Goal: Book appointment/travel/reservation

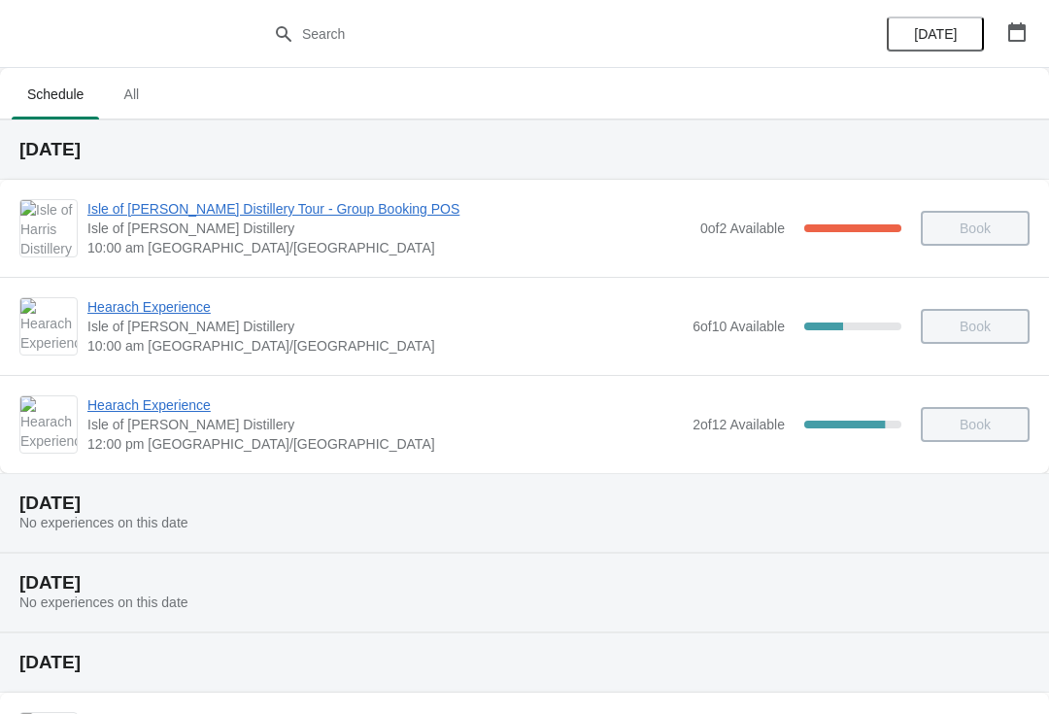
click at [1002, 47] on button "button" at bounding box center [1017, 32] width 35 height 35
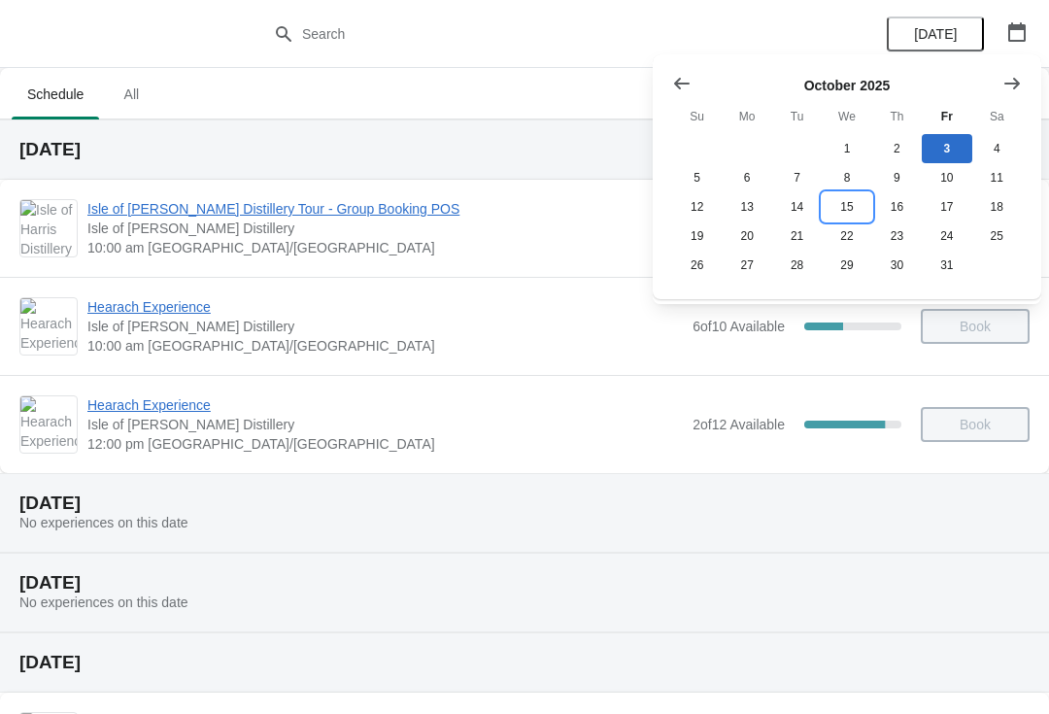
click at [844, 216] on button "15" at bounding box center [847, 206] width 50 height 29
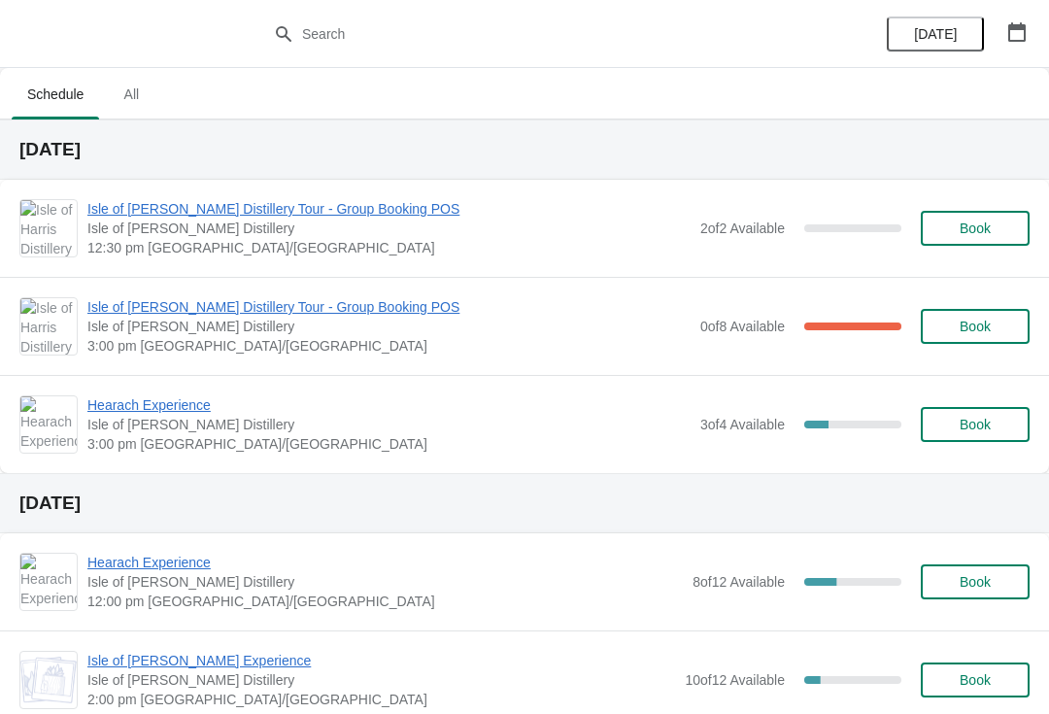
click at [996, 235] on span "Book" at bounding box center [975, 229] width 74 height 16
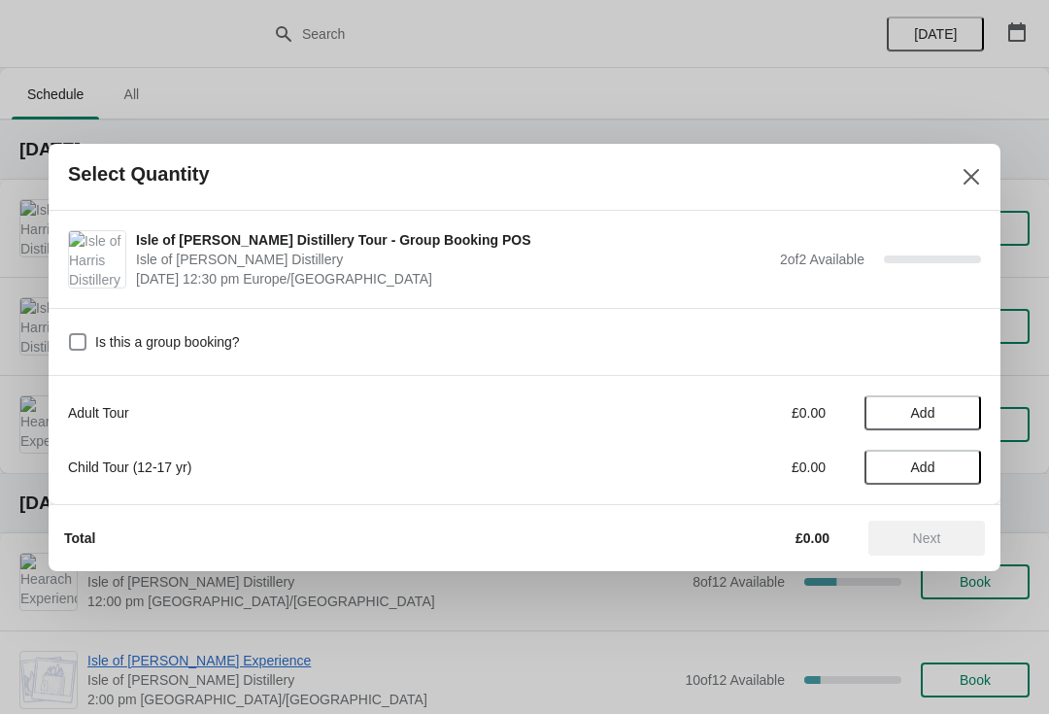
click at [949, 412] on span "Add" at bounding box center [923, 413] width 82 height 16
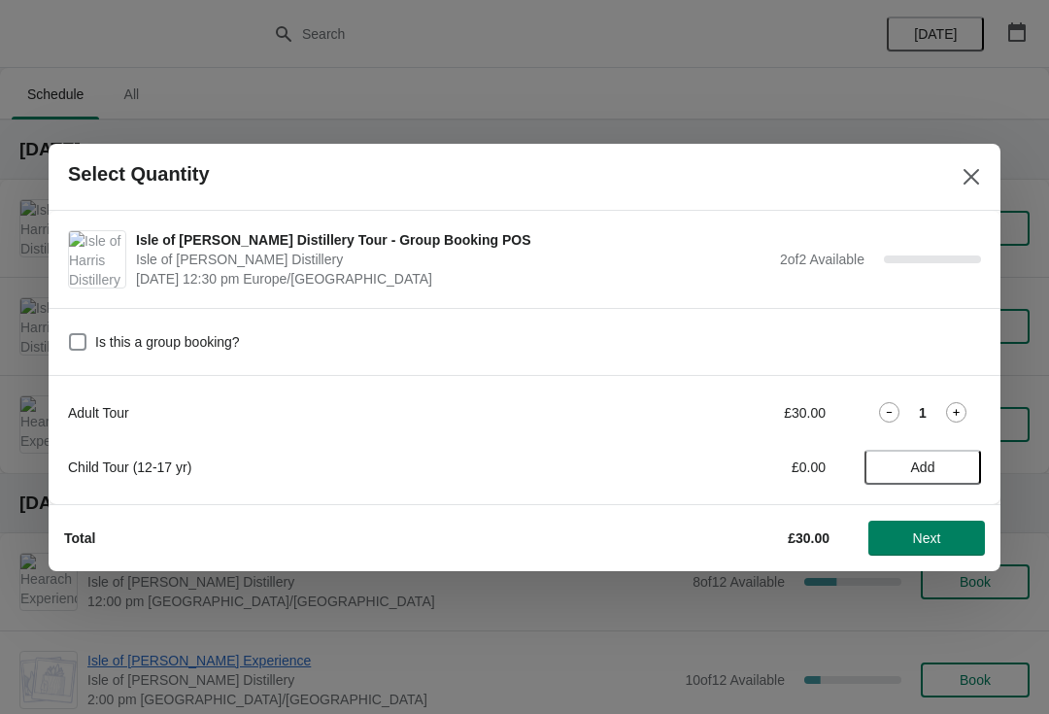
click at [957, 420] on icon at bounding box center [956, 412] width 20 height 20
click at [945, 536] on span "Next" at bounding box center [926, 538] width 85 height 16
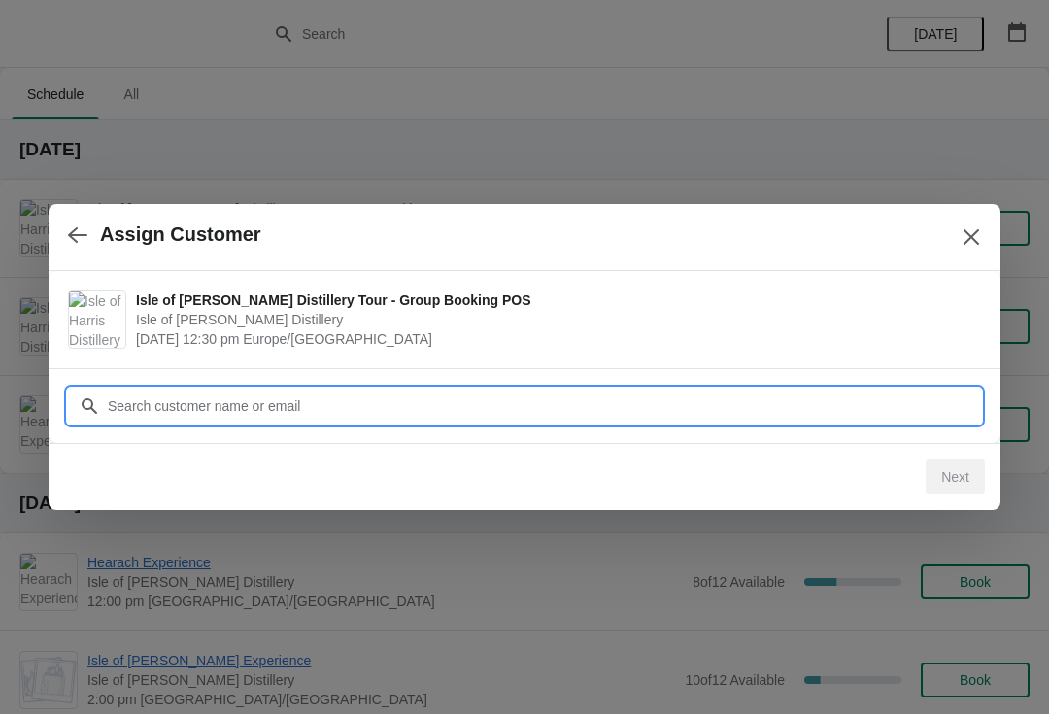
click at [559, 416] on input "Customer" at bounding box center [544, 406] width 874 height 35
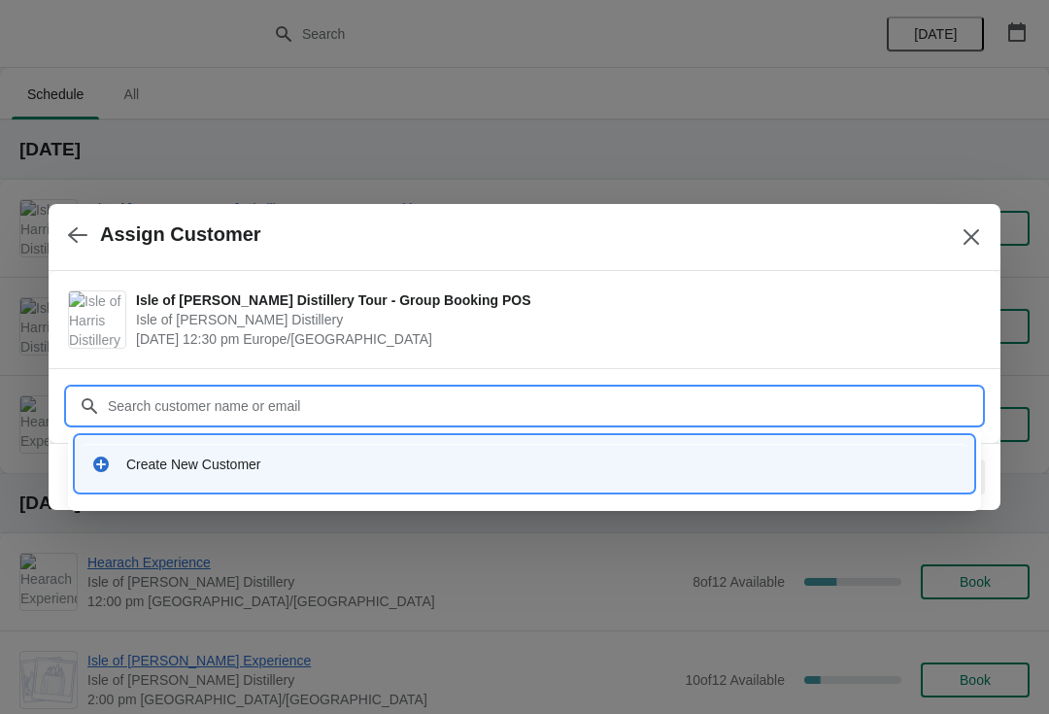
click at [253, 475] on div "Create New Customer" at bounding box center [525, 464] width 882 height 40
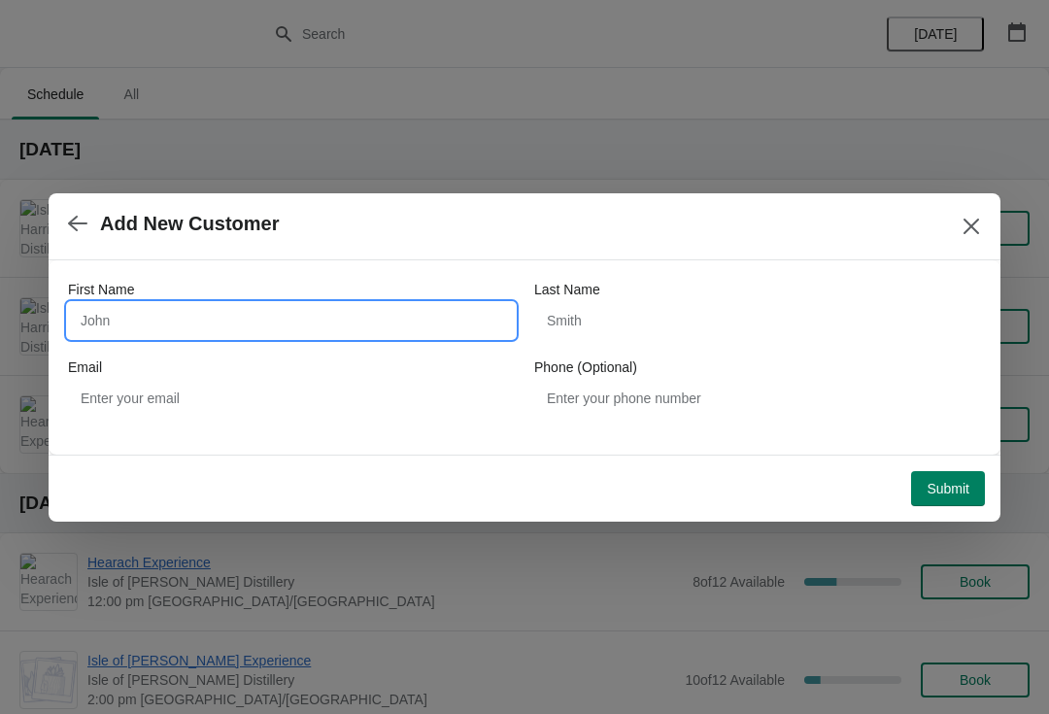
click at [188, 315] on input "First Name" at bounding box center [291, 320] width 447 height 35
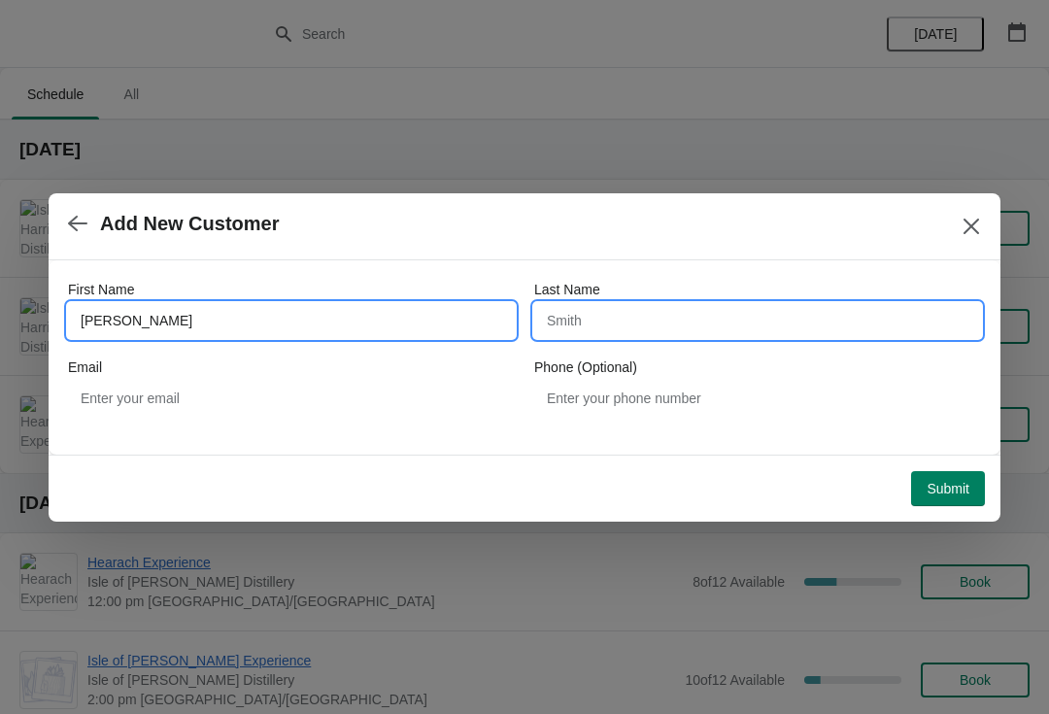
click at [655, 321] on input "Last Name" at bounding box center [757, 320] width 447 height 35
click at [215, 324] on input "[PERSON_NAME]" at bounding box center [291, 320] width 447 height 35
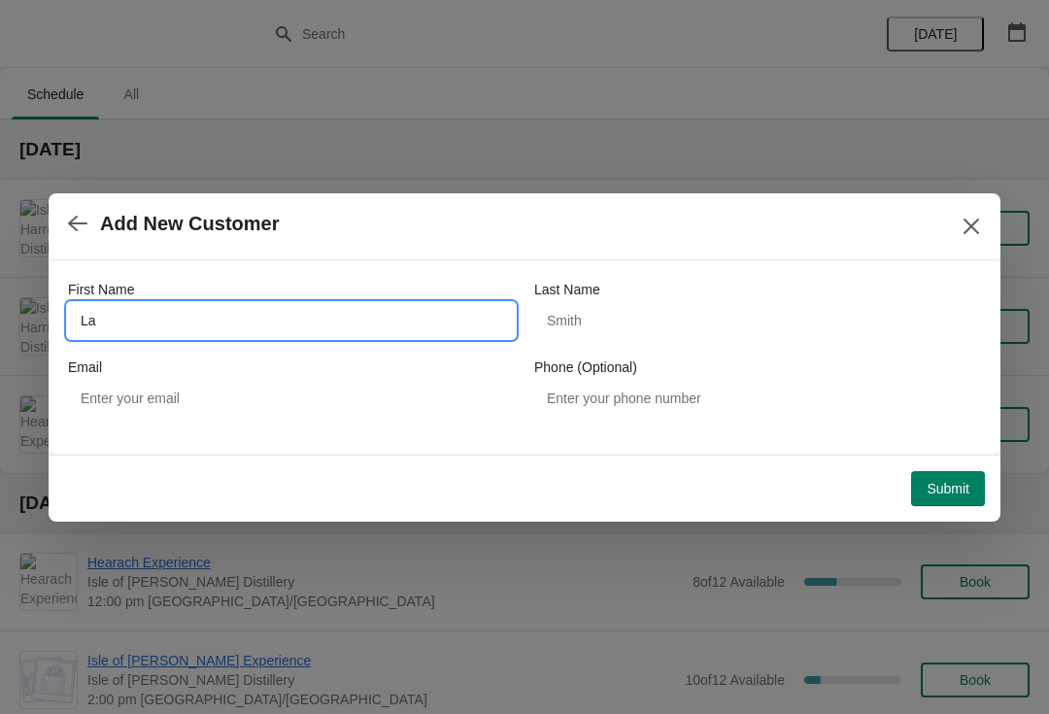
type input "L"
type input "Victoria"
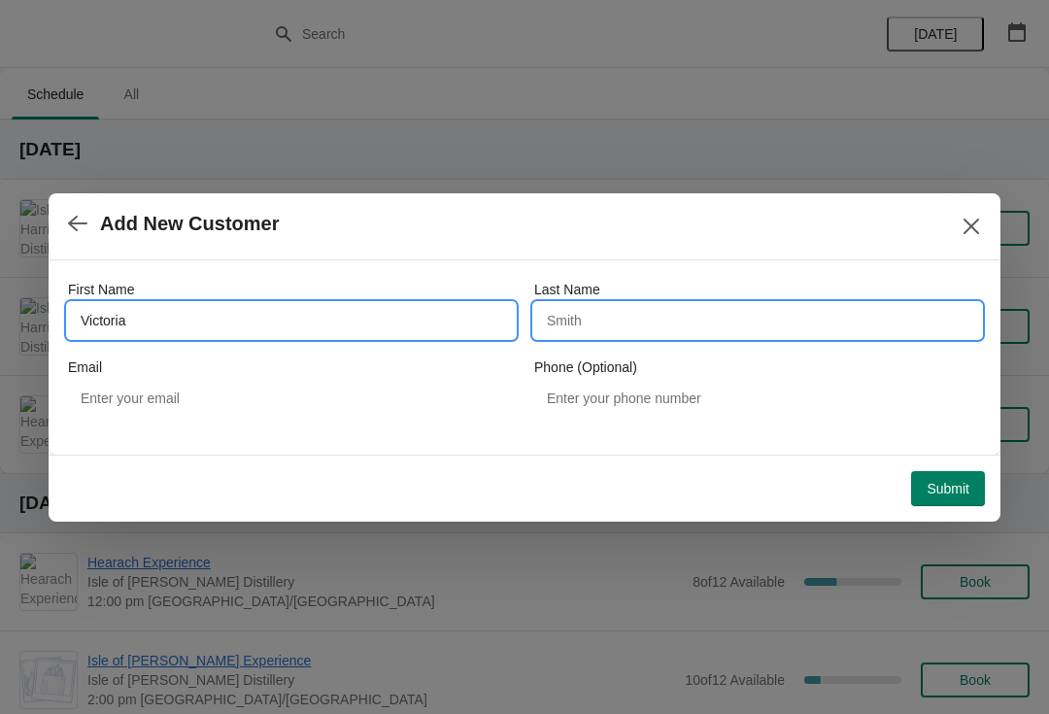
click at [683, 329] on input "Last Name" at bounding box center [757, 320] width 447 height 35
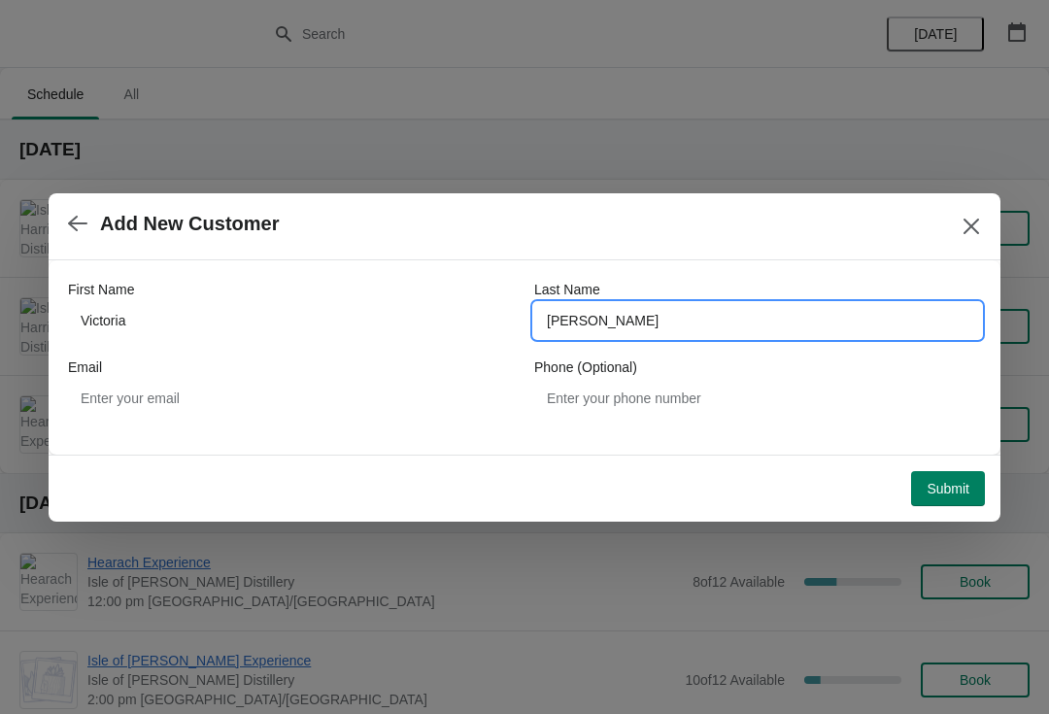
type input "[PERSON_NAME]"
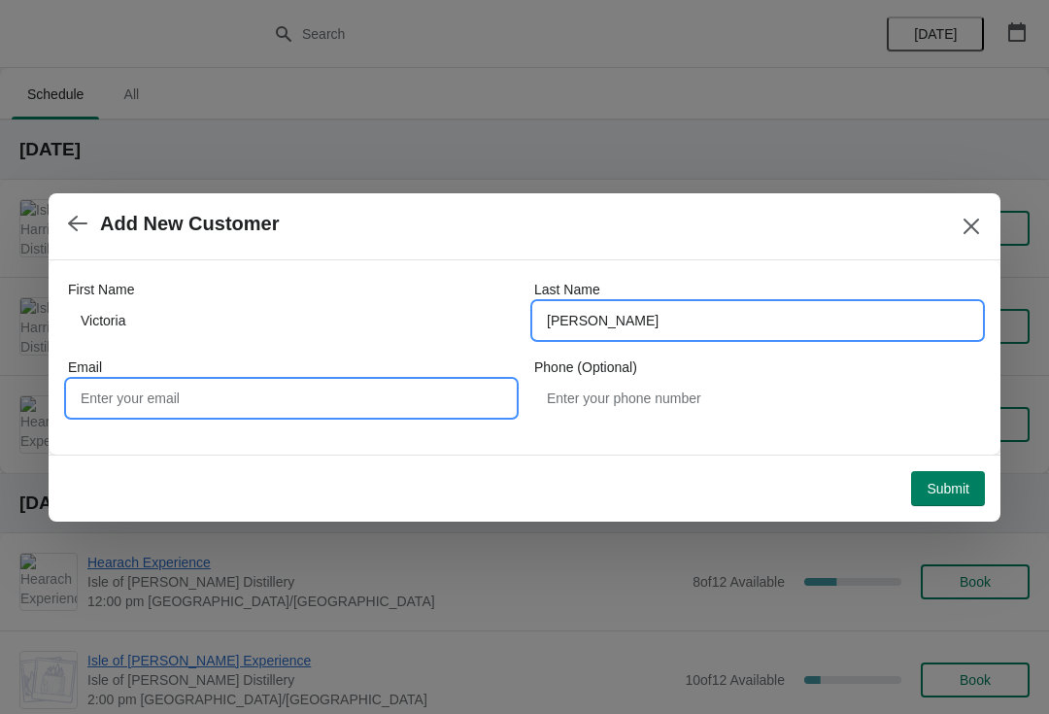
click at [337, 395] on input "Email" at bounding box center [291, 398] width 447 height 35
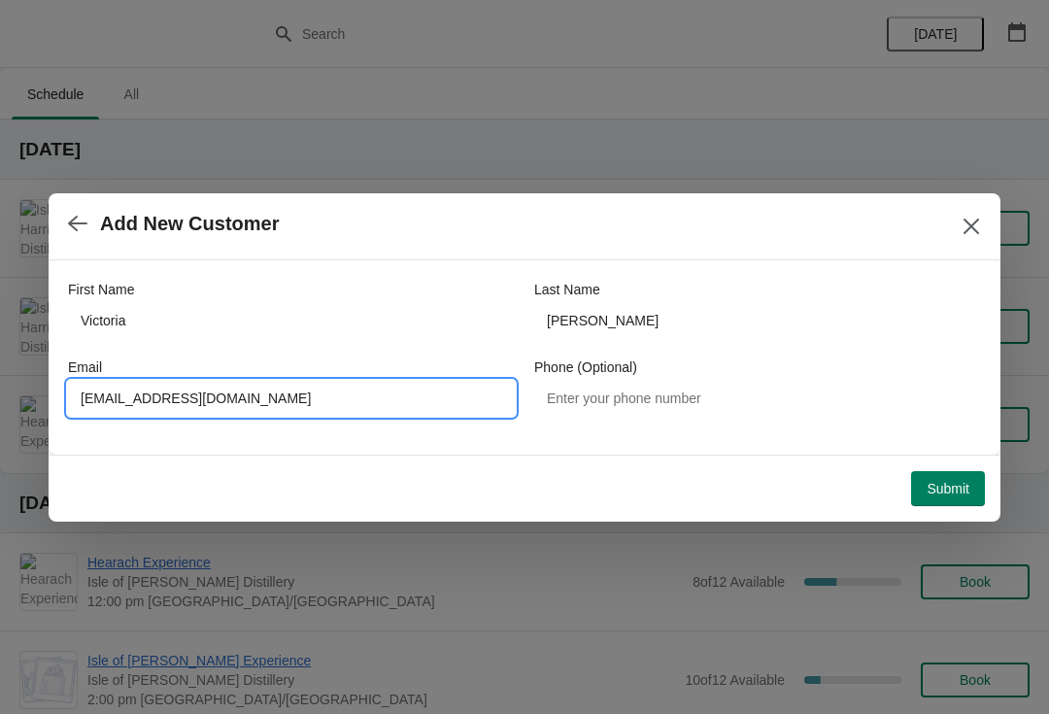
type input "[EMAIL_ADDRESS][DOMAIN_NAME]"
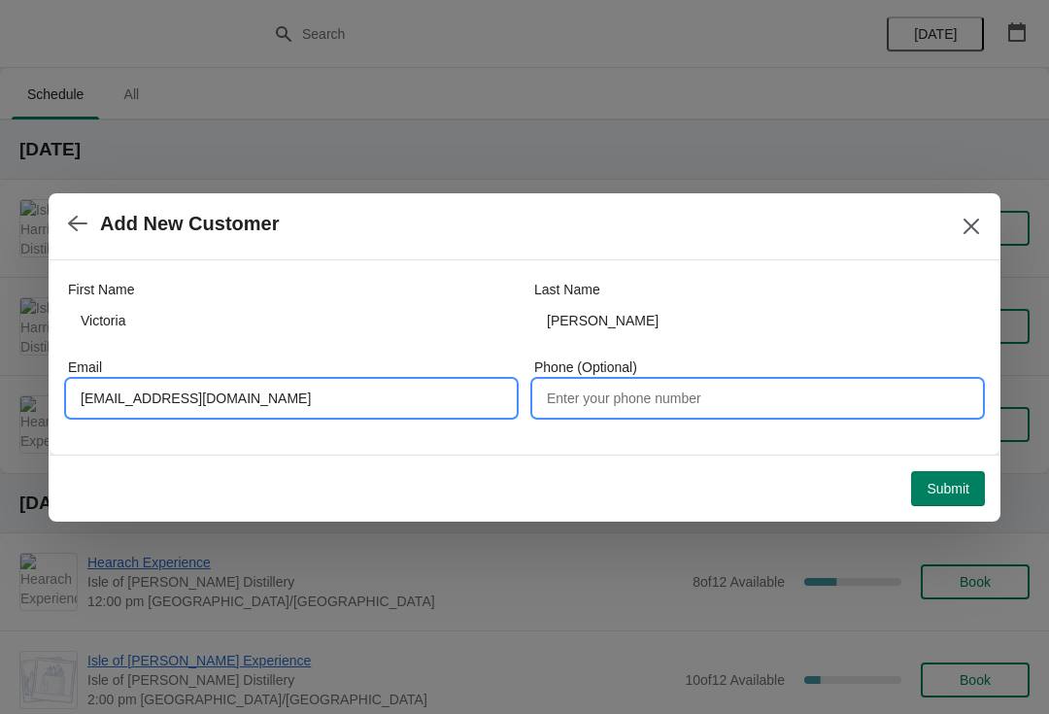
click at [739, 393] on input "Phone (Optional)" at bounding box center [757, 398] width 447 height 35
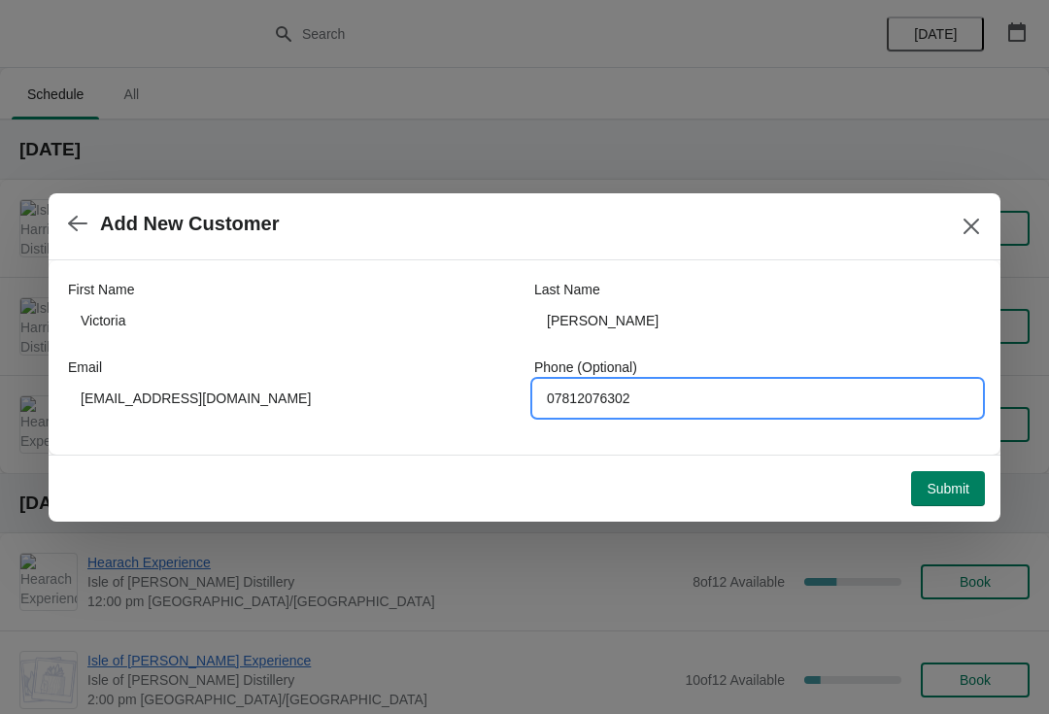
type input "07812076302"
click at [966, 493] on span "Submit" at bounding box center [948, 489] width 43 height 16
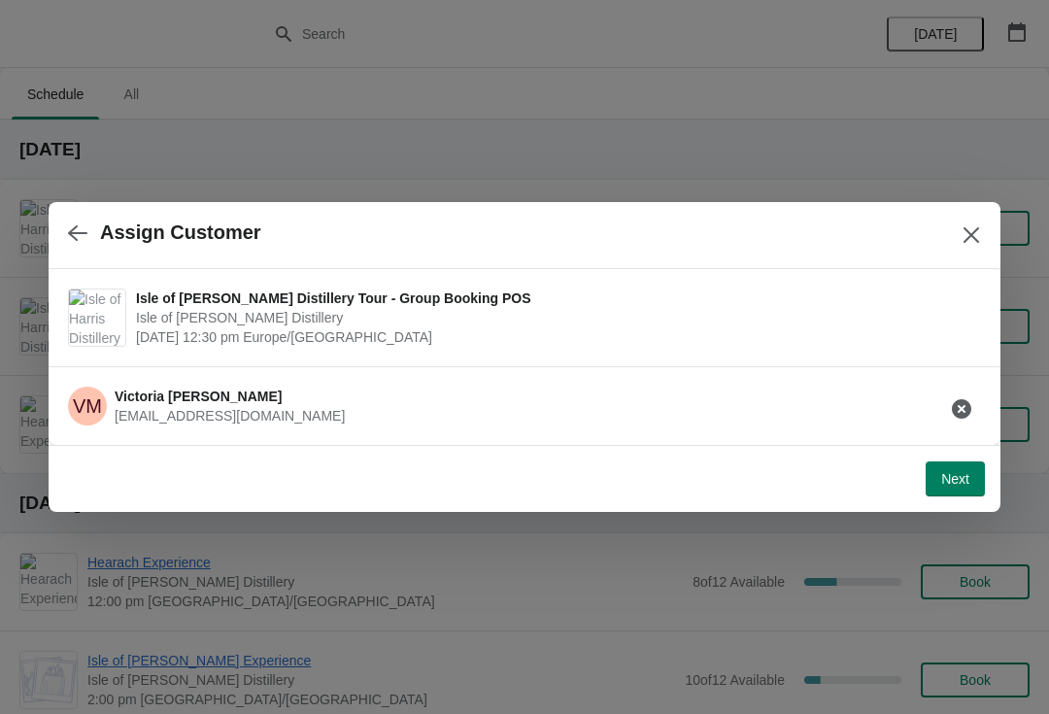
click at [948, 492] on button "Next" at bounding box center [955, 478] width 59 height 35
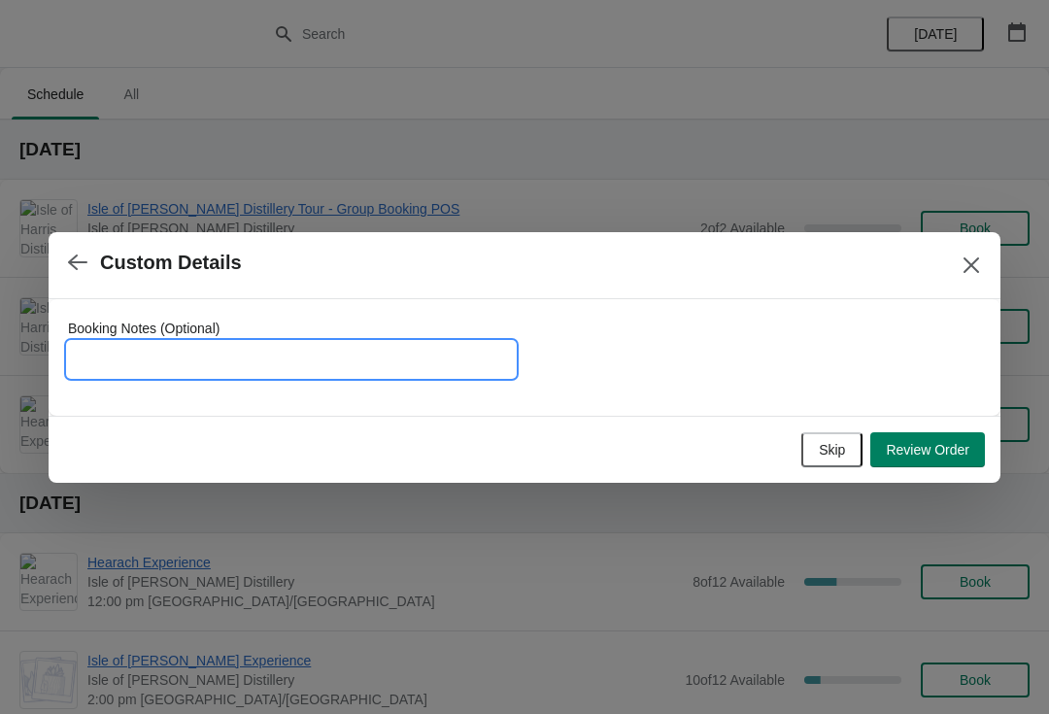
click at [228, 356] on input "Booking Notes (Optional)" at bounding box center [291, 359] width 447 height 35
type input "This will be a private tour and will be invoiced"
click at [939, 459] on button "Review Order" at bounding box center [927, 449] width 115 height 35
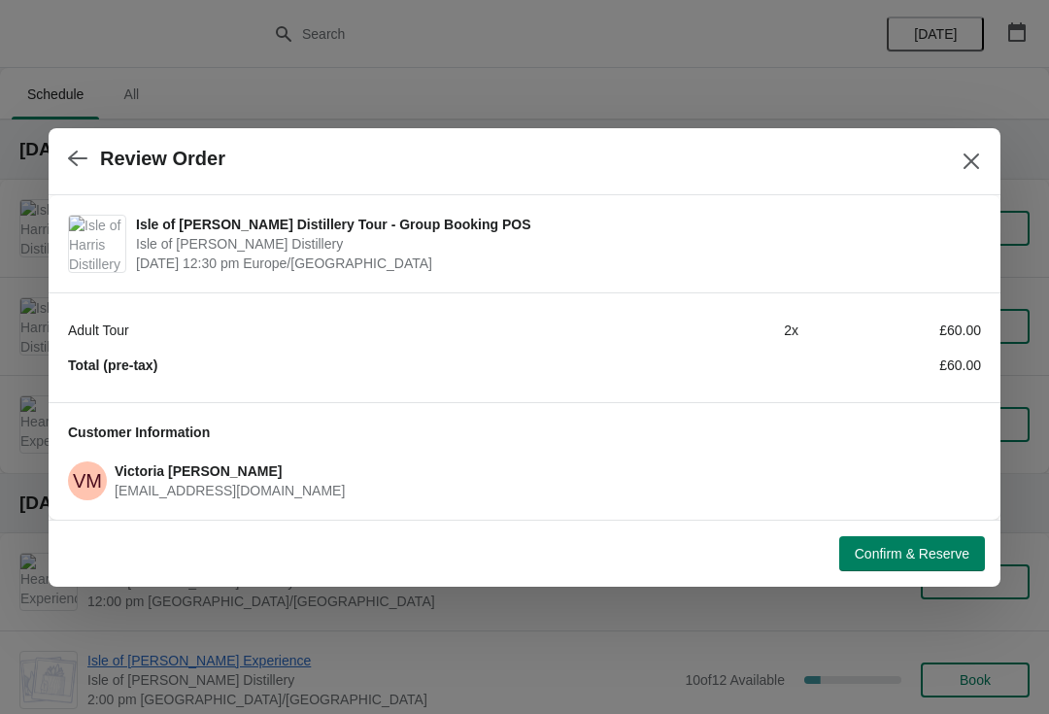
click at [937, 570] on button "Confirm & Reserve" at bounding box center [912, 553] width 146 height 35
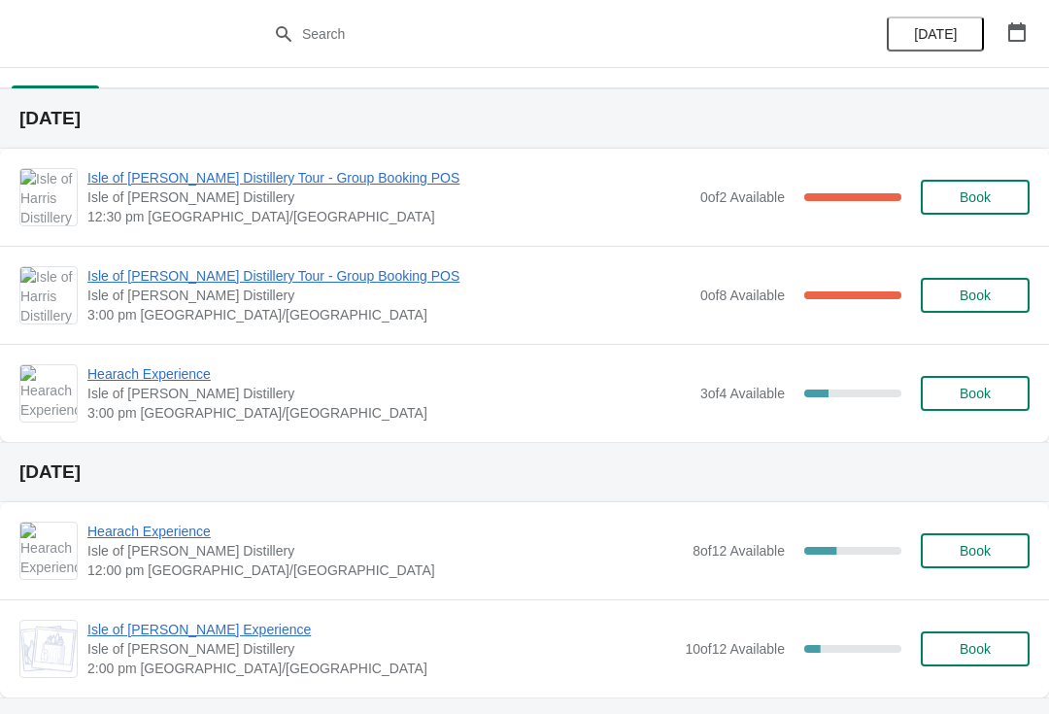
scroll to position [33, 0]
